Goal: Task Accomplishment & Management: Manage account settings

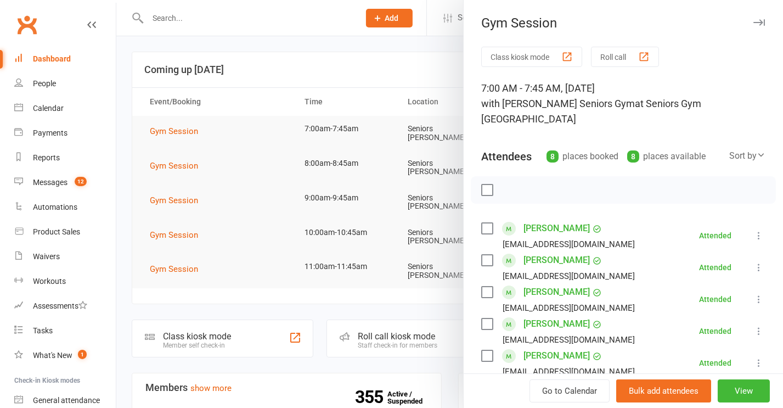
scroll to position [134, 0]
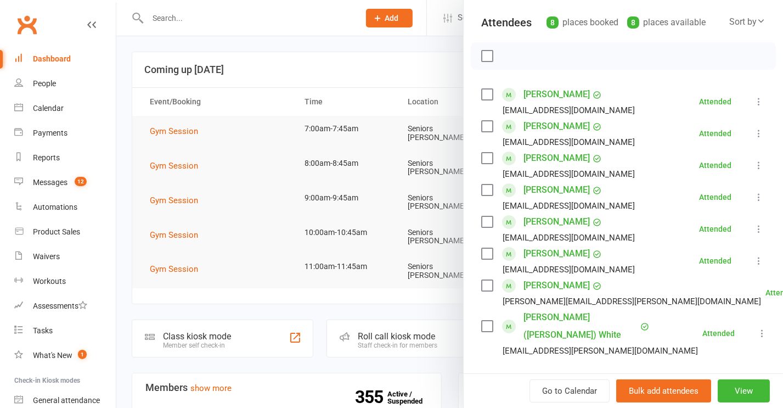
click at [184, 160] on div at bounding box center [449, 204] width 667 height 408
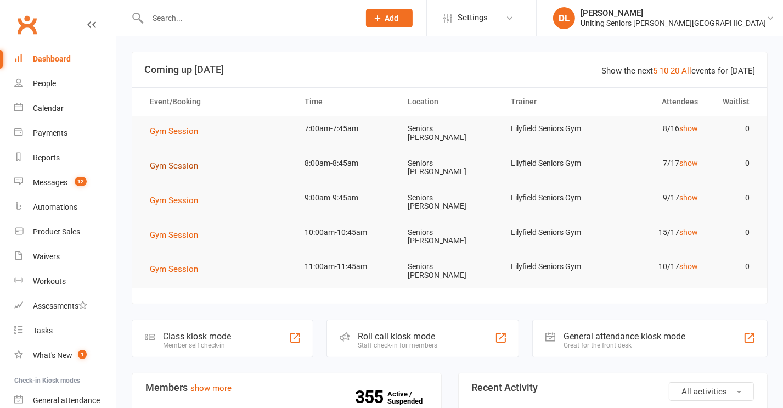
click at [184, 161] on span "Gym Session" at bounding box center [174, 166] width 48 height 10
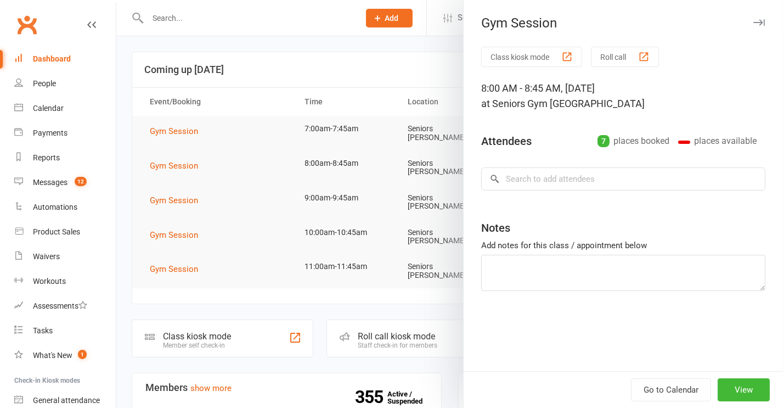
click at [184, 160] on div at bounding box center [449, 204] width 667 height 408
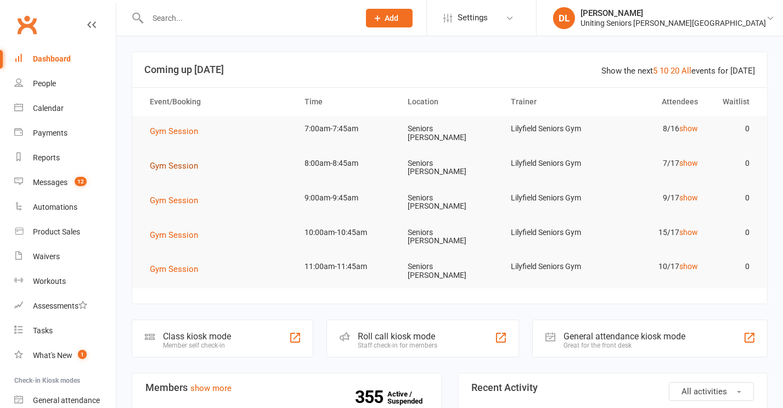
click at [184, 161] on span "Gym Session" at bounding box center [174, 166] width 48 height 10
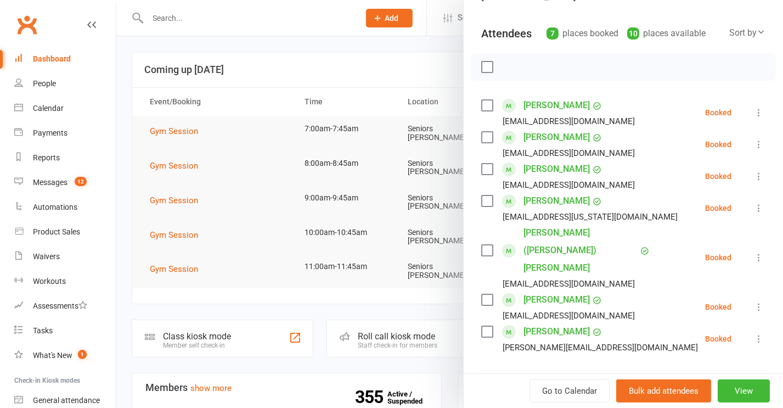
scroll to position [129, 0]
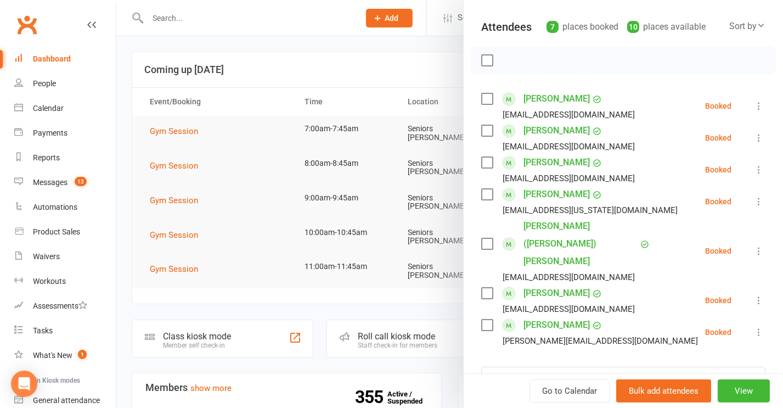
click at [199, 109] on div at bounding box center [449, 204] width 667 height 408
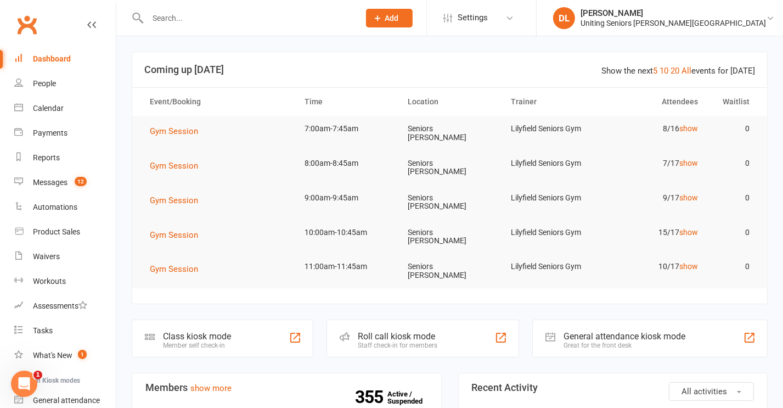
scroll to position [0, 0]
click at [173, 128] on span "Gym Session" at bounding box center [174, 131] width 48 height 10
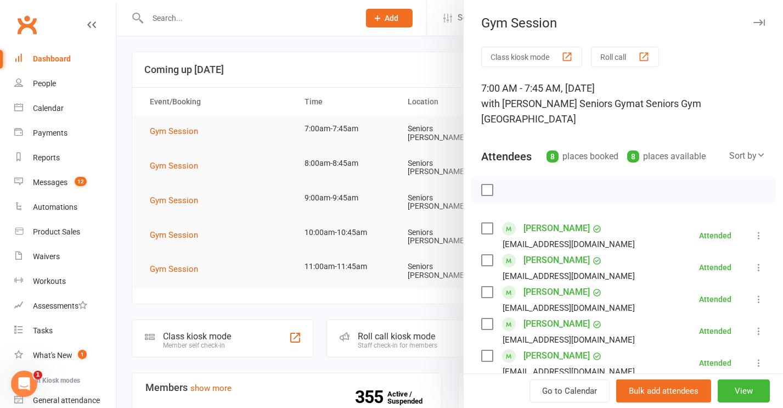
scroll to position [65, 0]
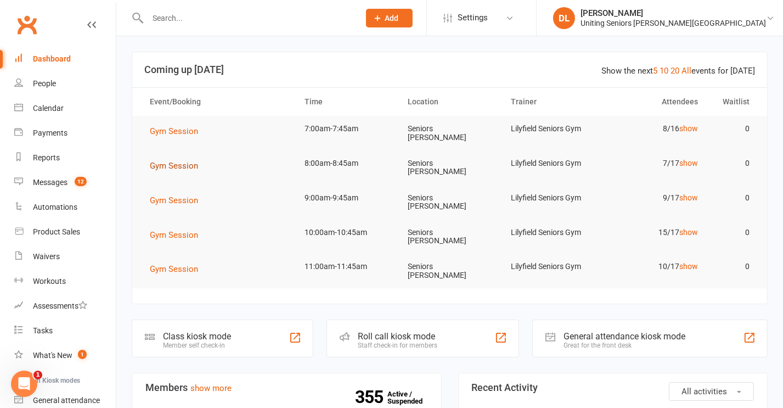
click at [189, 162] on span "Gym Session" at bounding box center [174, 166] width 48 height 10
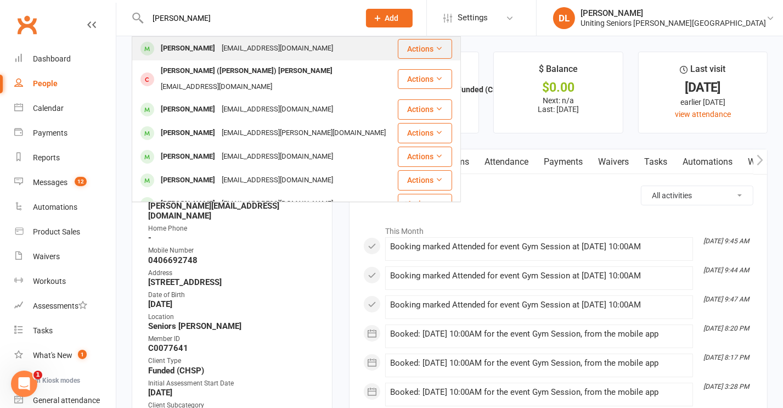
type input "trish collins"
click at [229, 50] on div "[EMAIL_ADDRESS][DOMAIN_NAME]" at bounding box center [277, 49] width 118 height 16
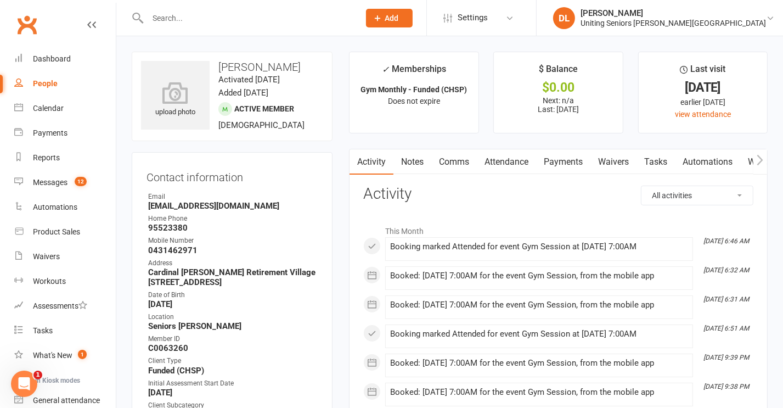
click at [499, 172] on link "Attendance" at bounding box center [506, 161] width 59 height 25
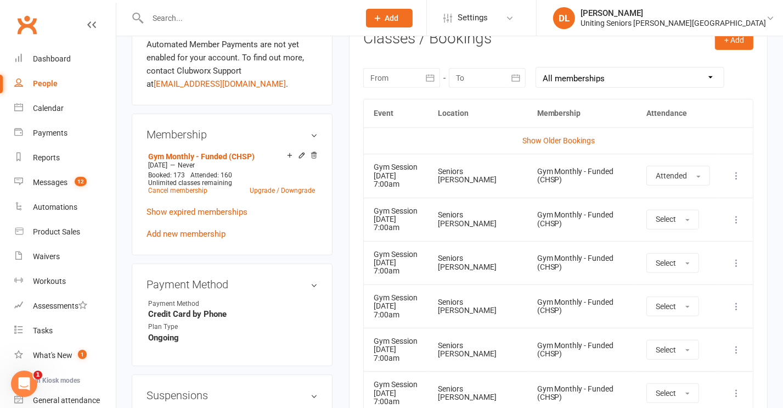
scroll to position [467, 0]
click at [733, 266] on icon at bounding box center [736, 262] width 11 height 11
click at [687, 320] on link "Remove booking" at bounding box center [688, 328] width 109 height 22
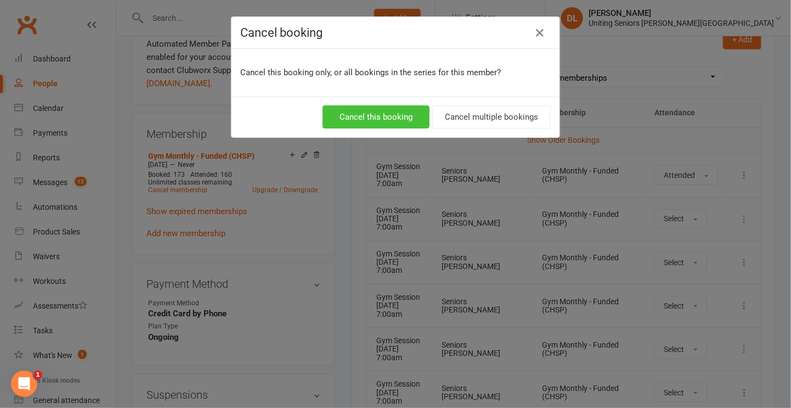
click at [354, 114] on button "Cancel this booking" at bounding box center [376, 116] width 107 height 23
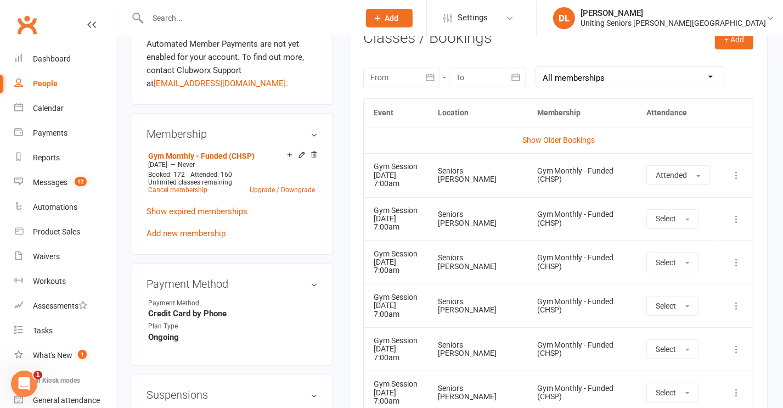
click at [167, 23] on input "text" at bounding box center [247, 17] width 207 height 15
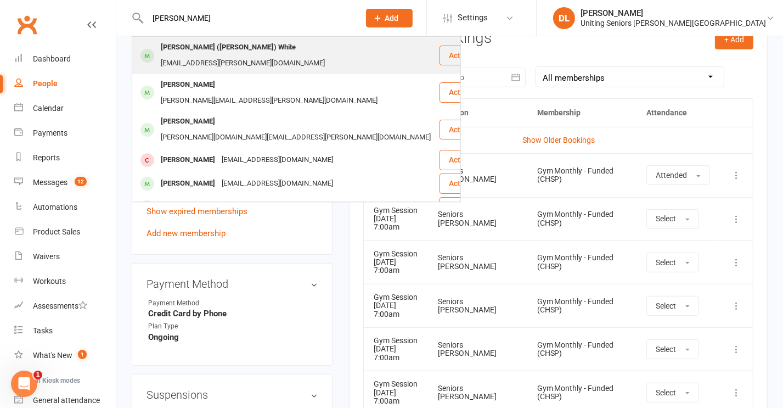
type input "peter white"
click at [180, 44] on div "[PERSON_NAME] ([PERSON_NAME]) White" at bounding box center [228, 48] width 142 height 16
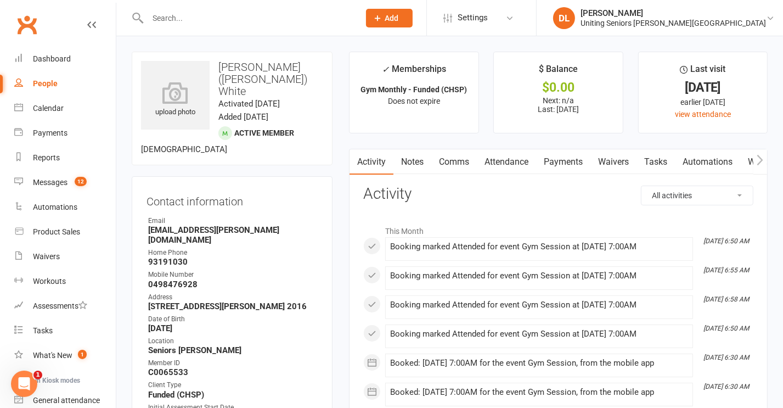
scroll to position [87, 0]
